Goal: Task Accomplishment & Management: Manage account settings

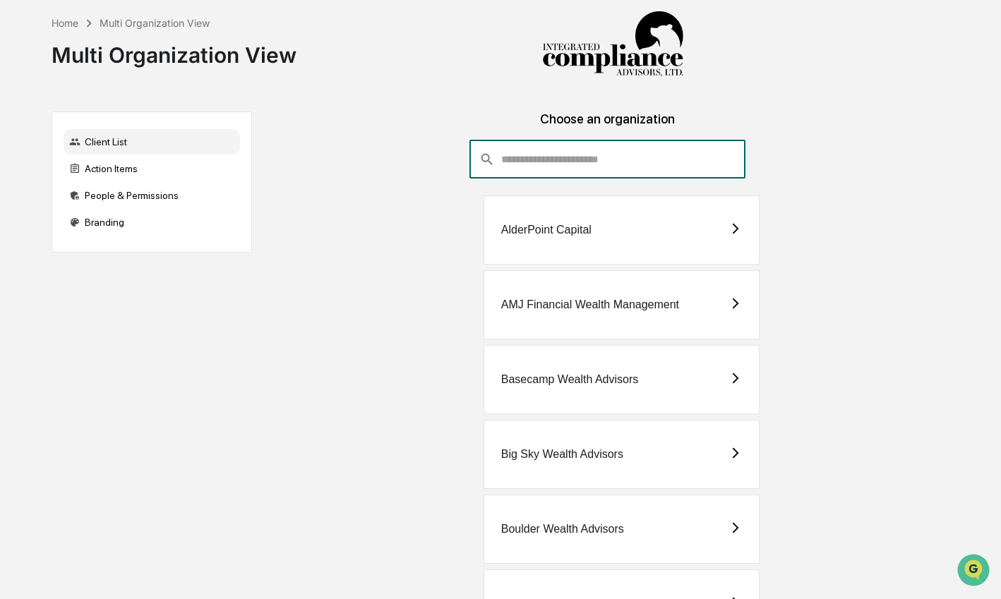
click at [508, 161] on input "consultant-dashboard__filter-organizations-search-bar" at bounding box center [623, 160] width 244 height 38
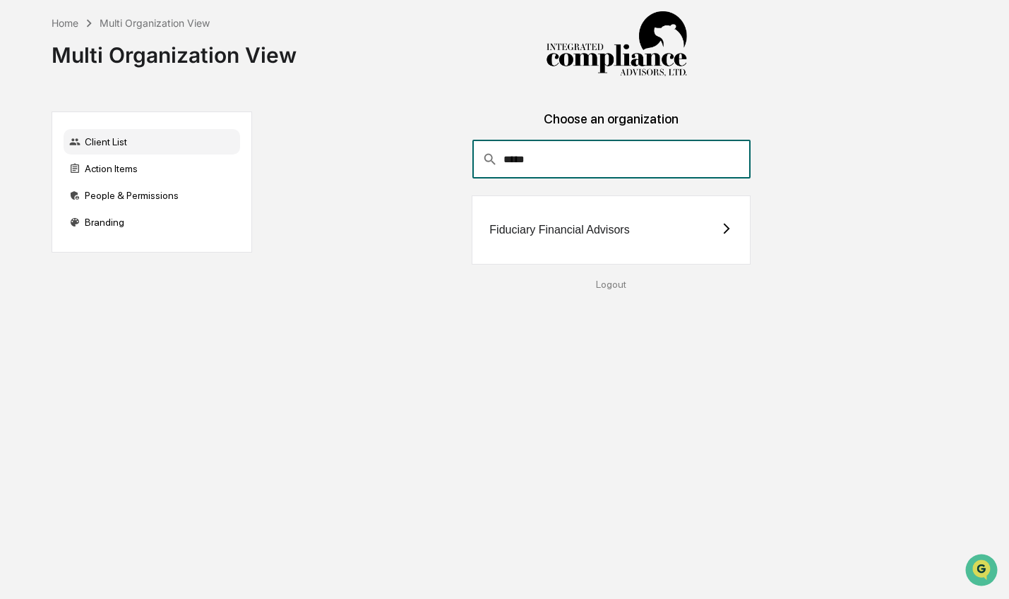
type input "*****"
click at [529, 237] on div "Fiduciary Financial Advisors" at bounding box center [611, 230] width 279 height 69
